Goal: Navigation & Orientation: Find specific page/section

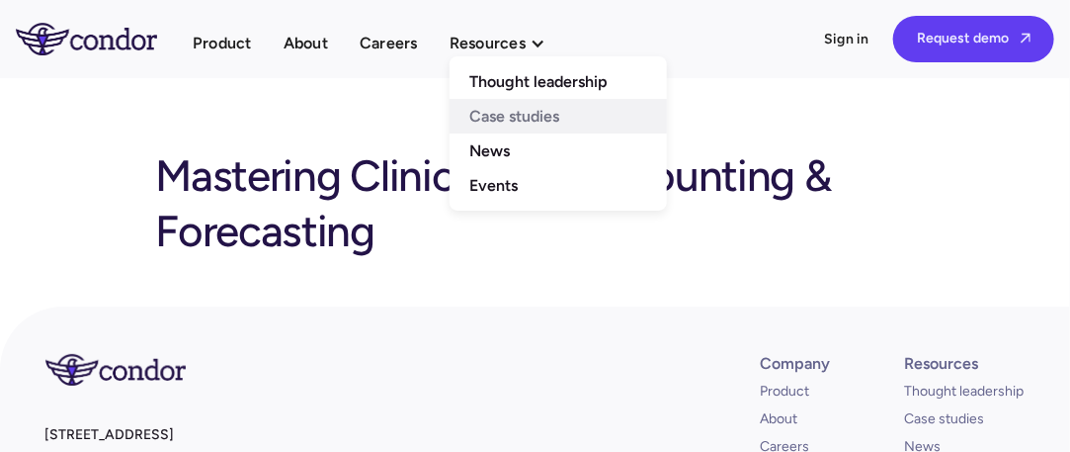
click at [483, 116] on link "Case studies" at bounding box center [558, 116] width 217 height 35
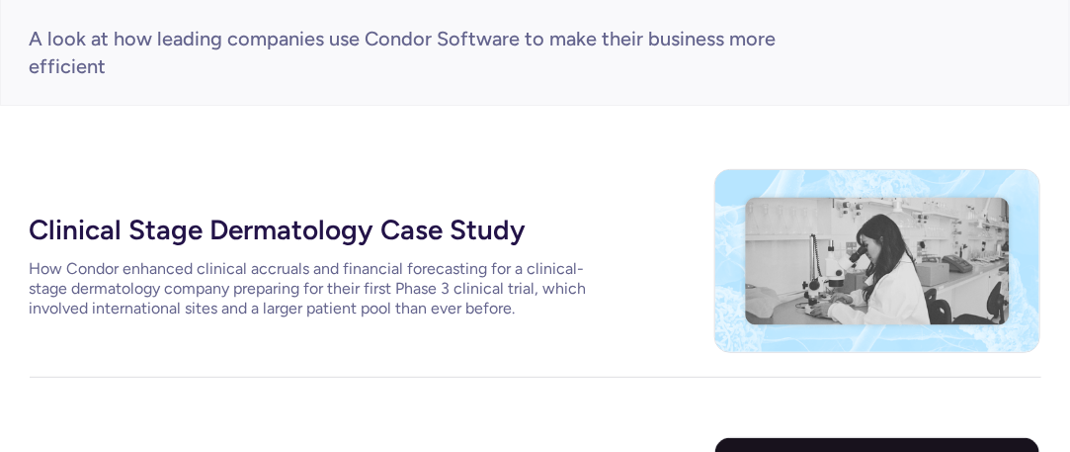
scroll to position [494, 0]
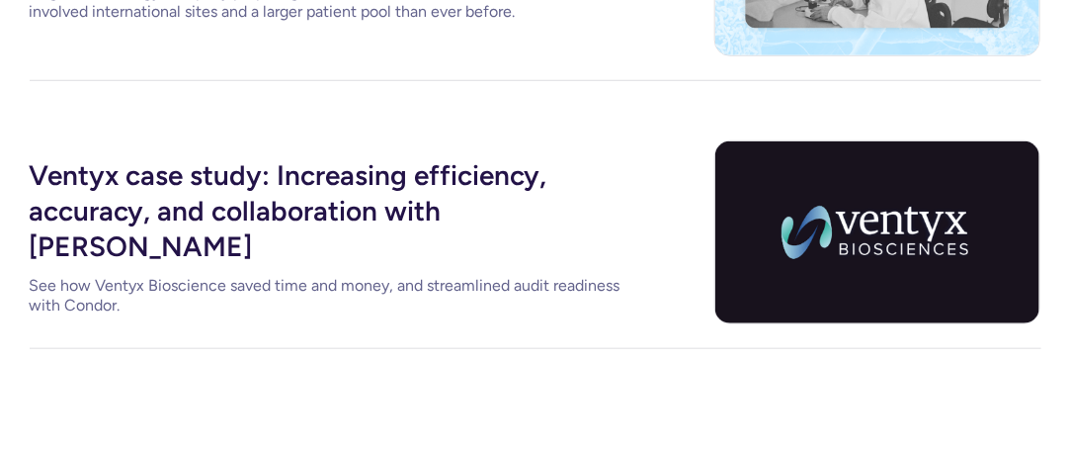
click at [868, 225] on img at bounding box center [878, 232] width 327 height 184
click at [170, 187] on div "Ventyx case study: Increasing efficiency, accuracy, and collaboration with Cond…" at bounding box center [326, 208] width 593 height 119
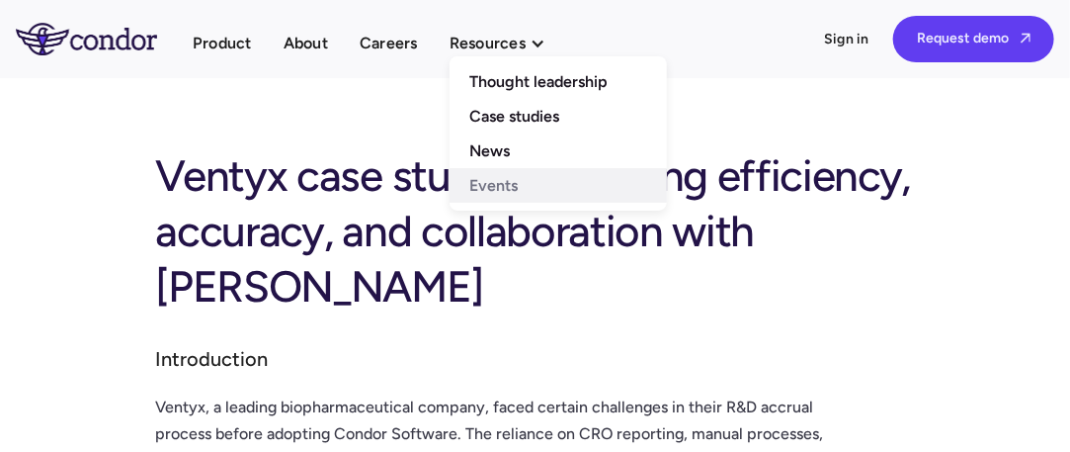
click at [496, 181] on link "Events" at bounding box center [558, 185] width 217 height 35
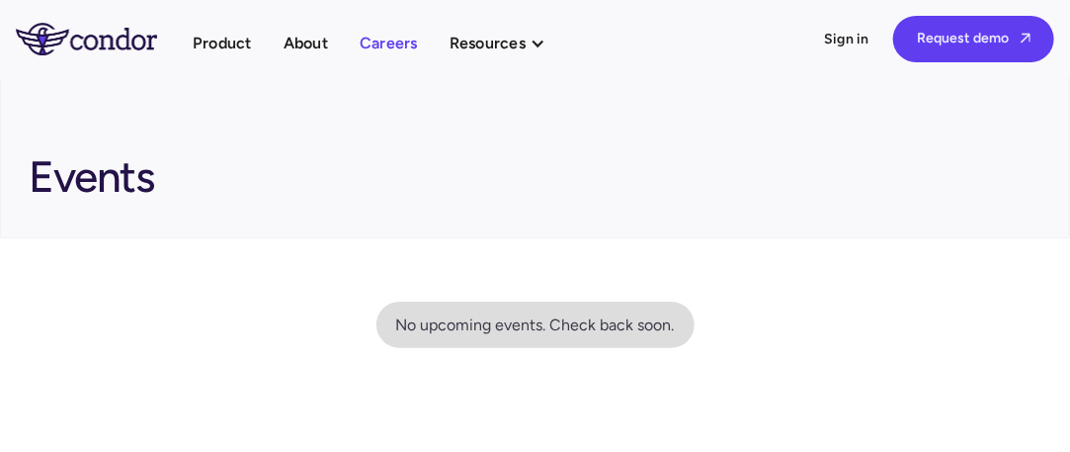
click at [384, 40] on link "Careers" at bounding box center [389, 43] width 58 height 27
click at [308, 43] on link "About" at bounding box center [306, 43] width 44 height 27
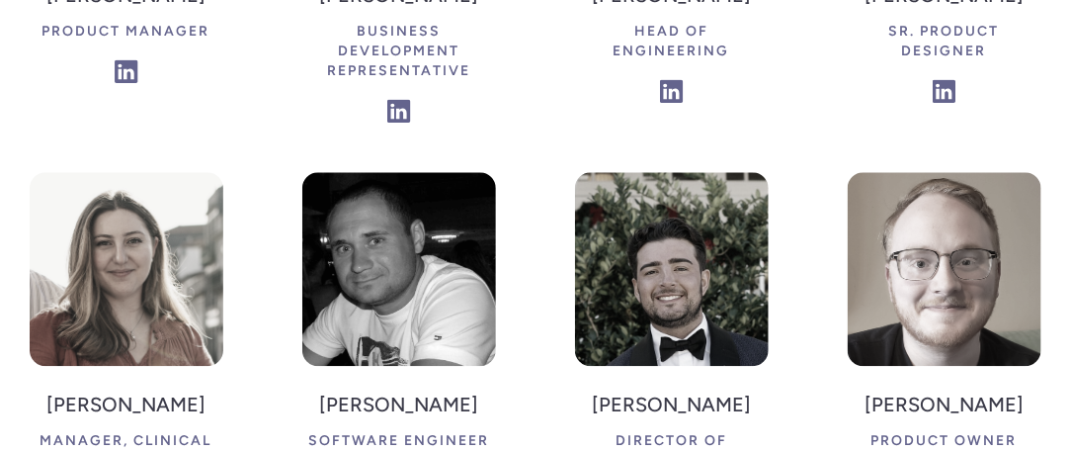
scroll to position [3855, 0]
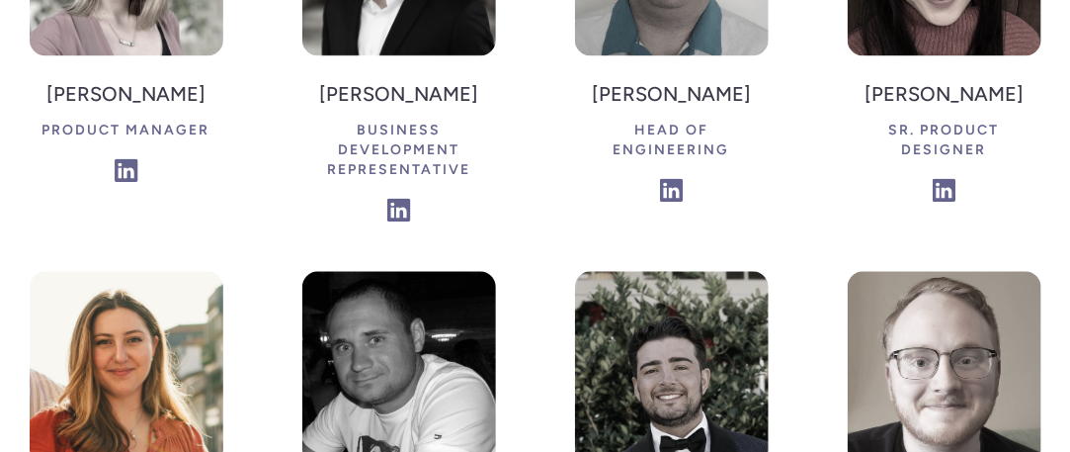
click at [113, 271] on img at bounding box center [127, 368] width 194 height 194
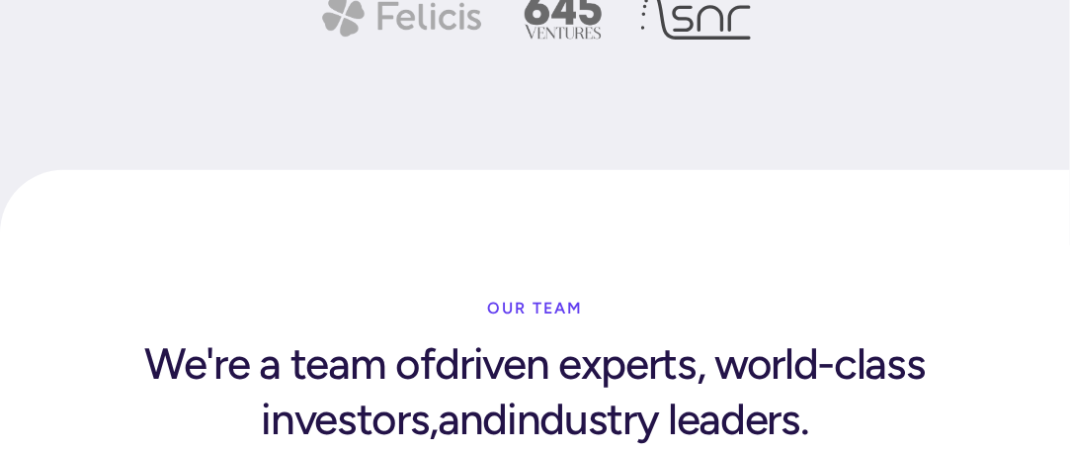
scroll to position [2768, 0]
